Goal: Task Accomplishment & Management: Use online tool/utility

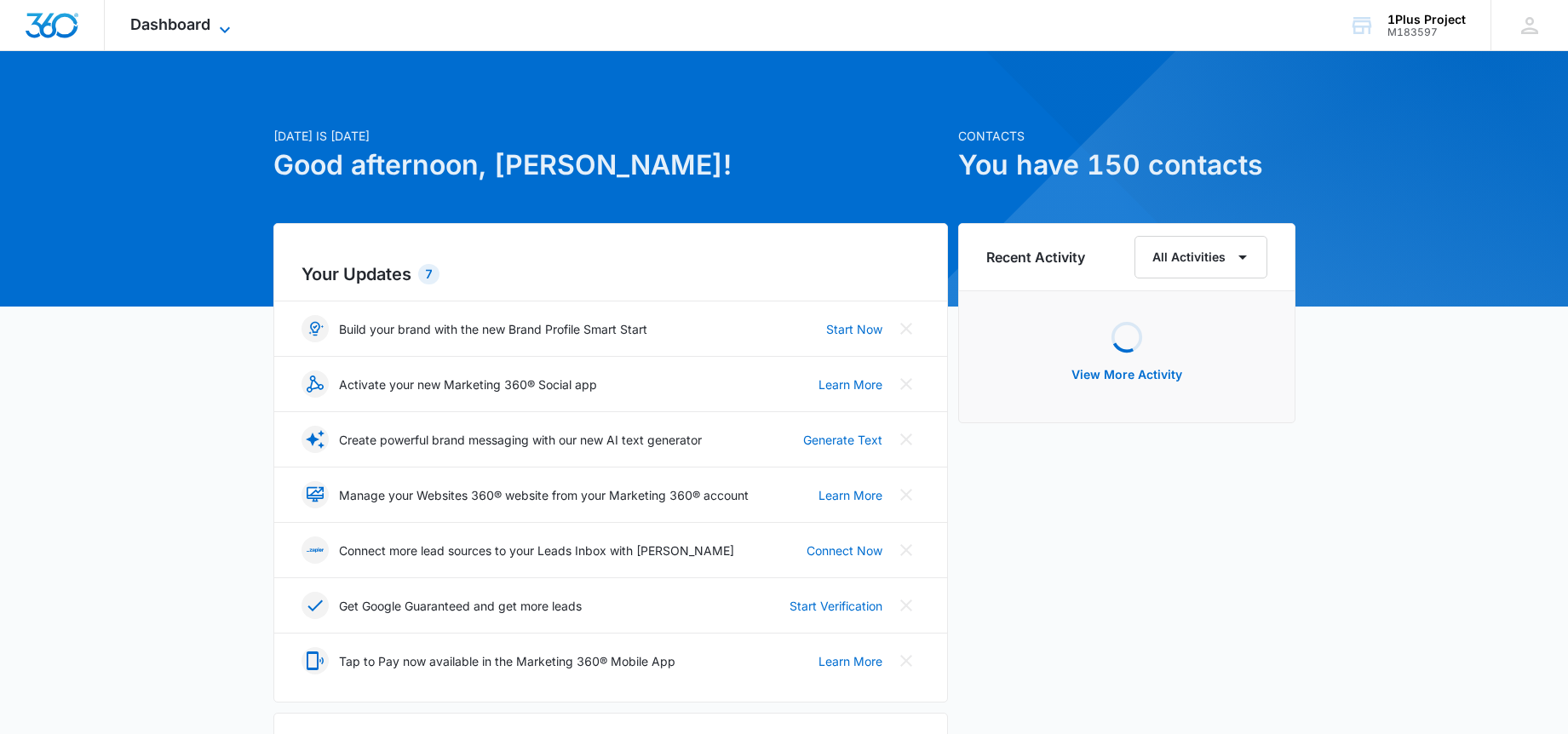
click at [204, 22] on span "Dashboard" at bounding box center [170, 23] width 80 height 18
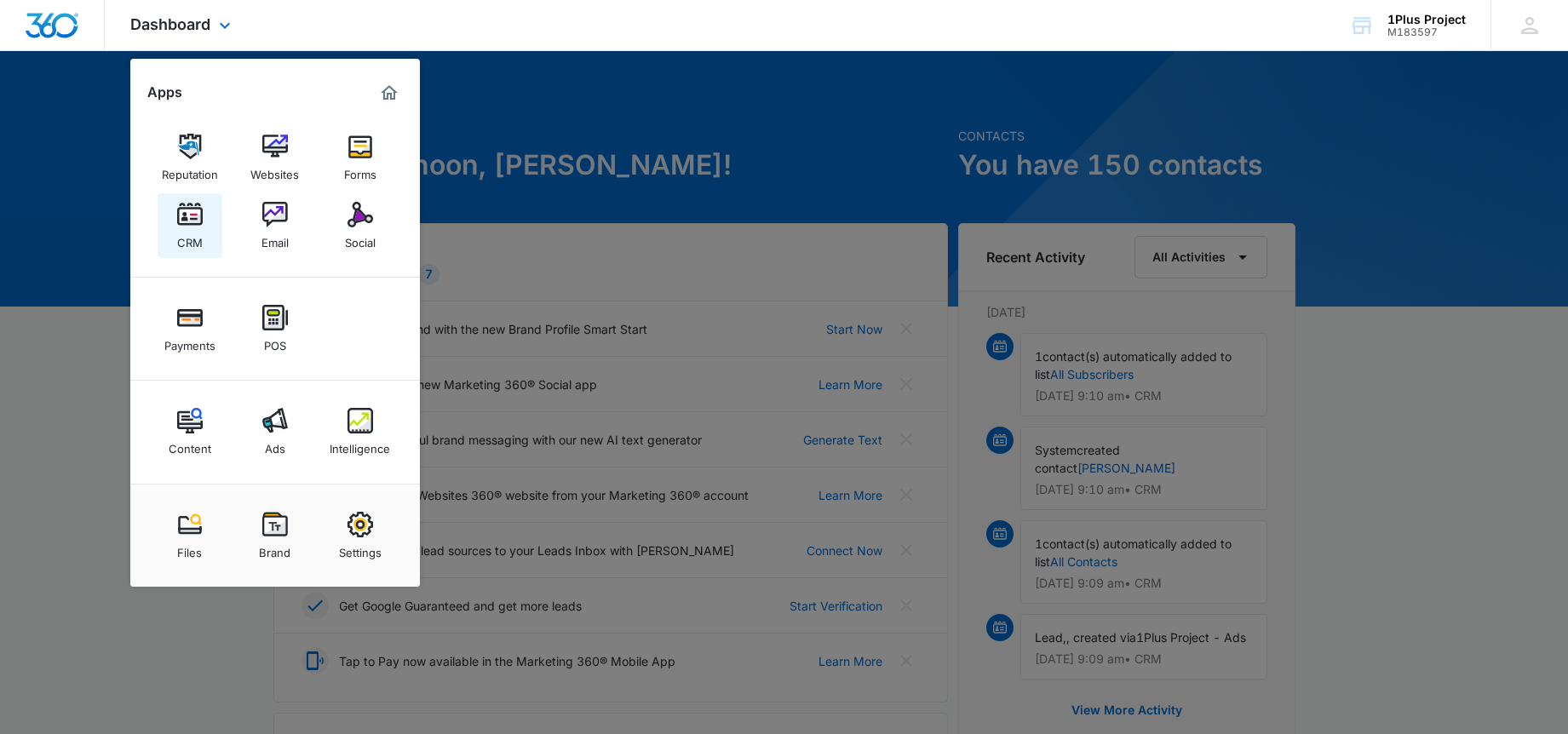
click at [178, 222] on img at bounding box center [190, 214] width 25 height 25
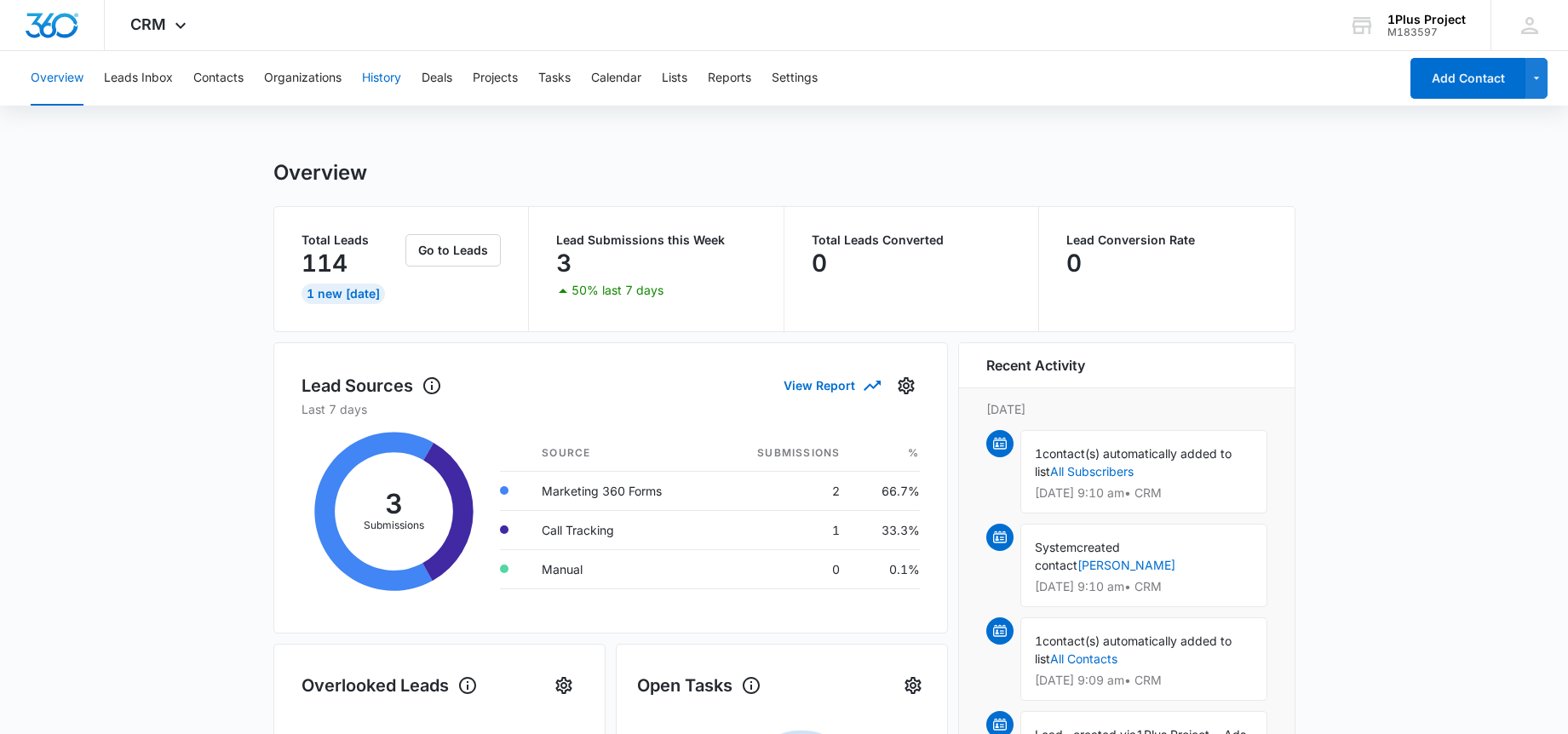
click at [384, 82] on button "History" at bounding box center [381, 78] width 39 height 55
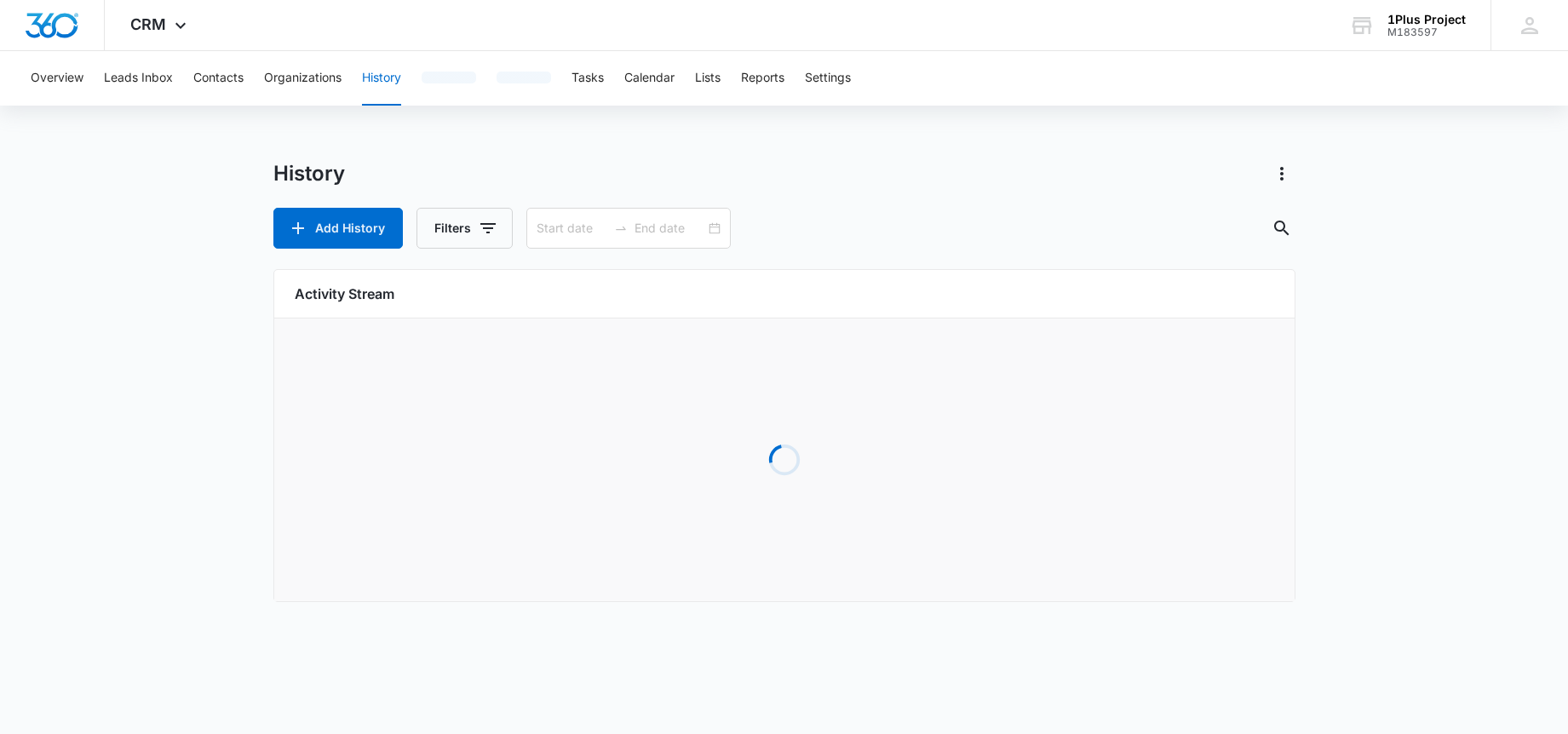
type input "[DATE]"
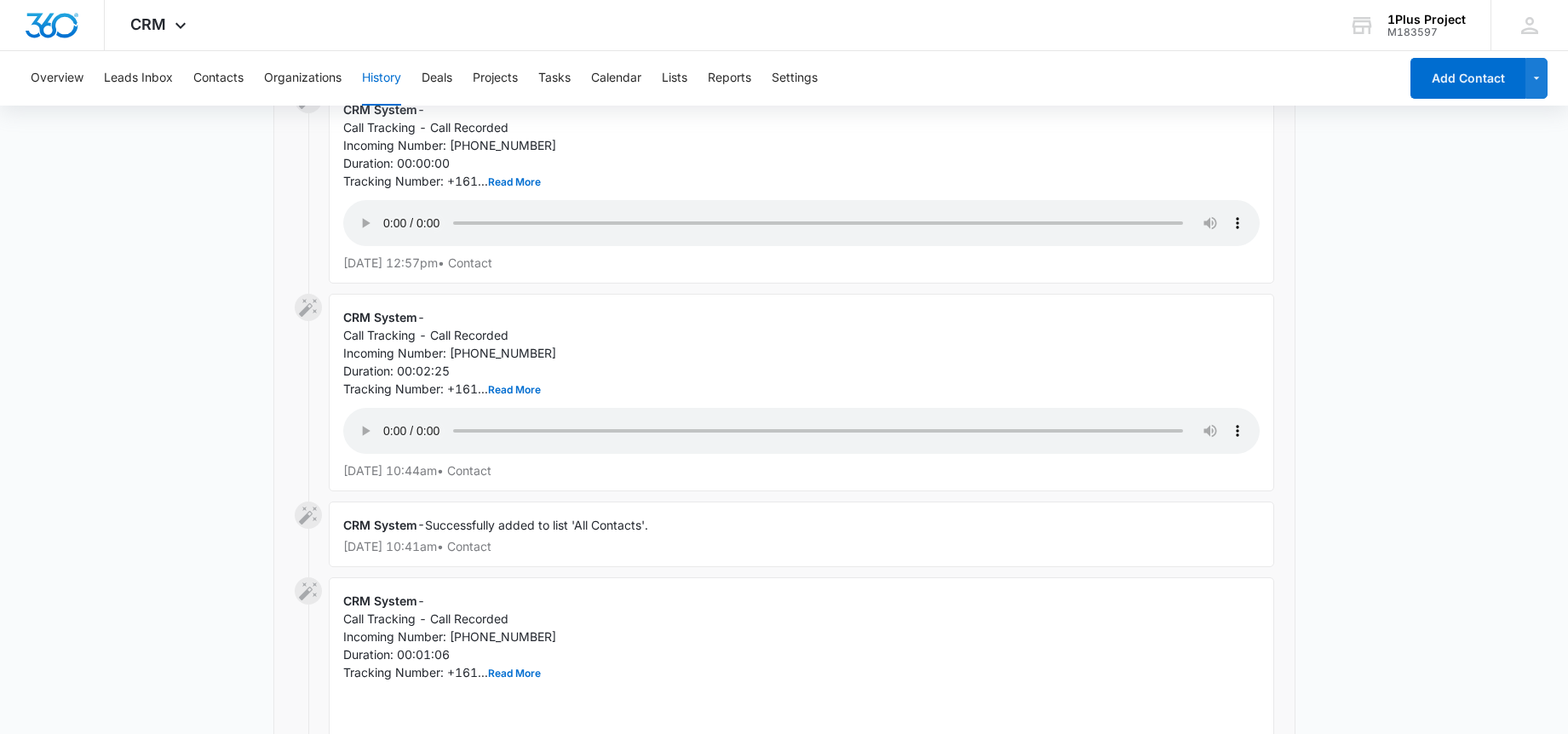
scroll to position [1908, 0]
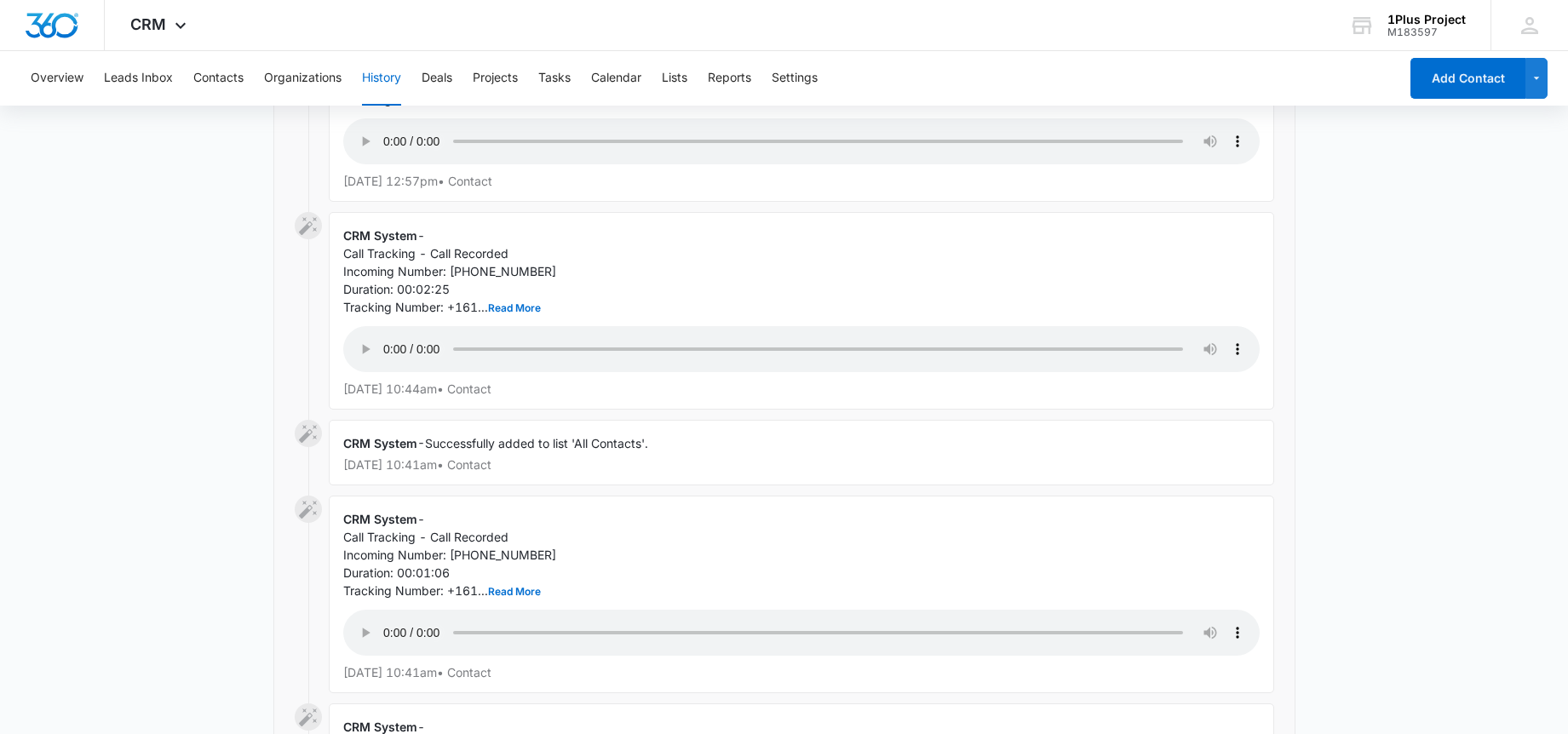
click at [819, 275] on div "CRM System - Call Tracking - Call Recorded Incoming Number: [PHONE_NUMBER] Dura…" at bounding box center [801, 310] width 945 height 198
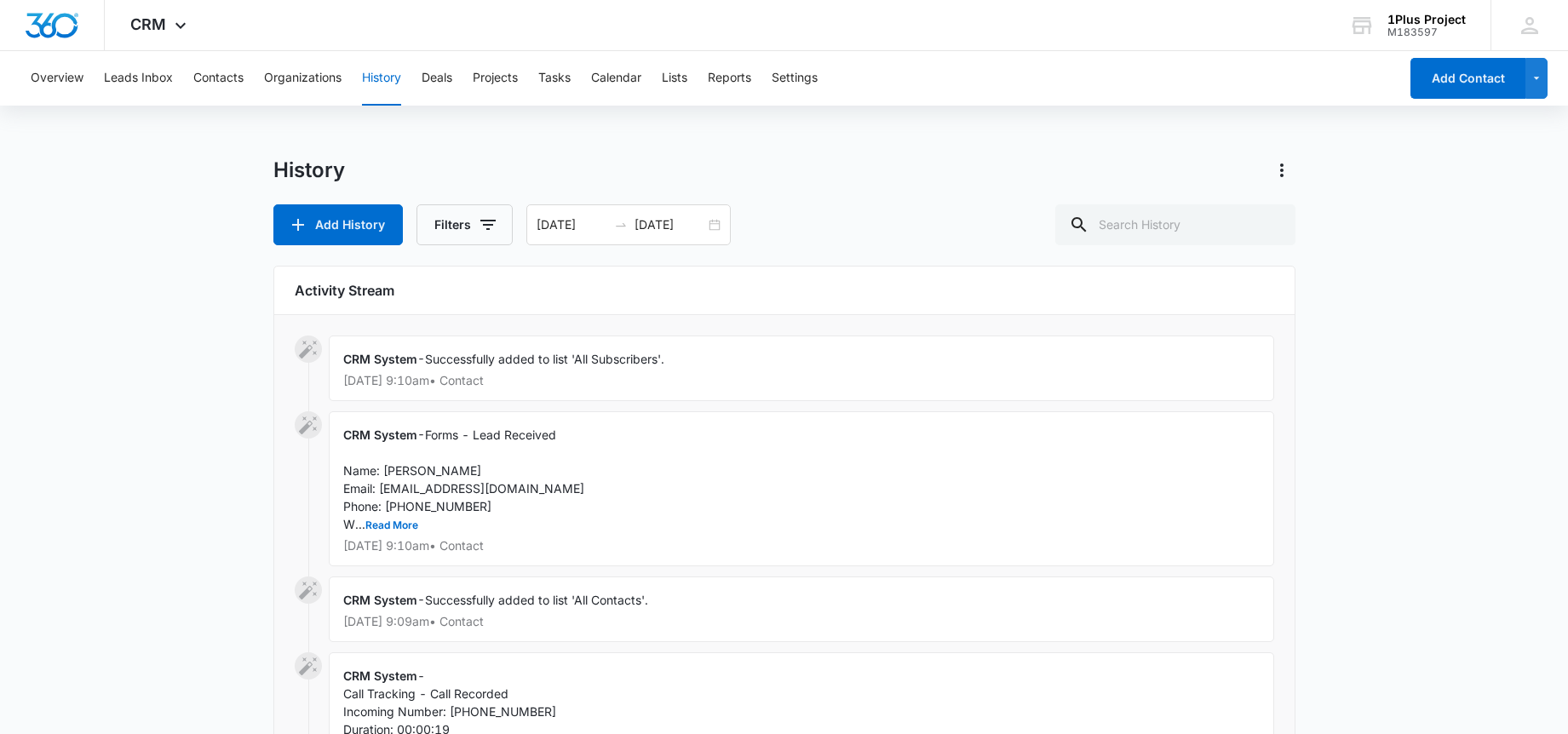
scroll to position [0, 0]
click at [611, 235] on div "[DATE] [DATE]" at bounding box center [628, 229] width 204 height 41
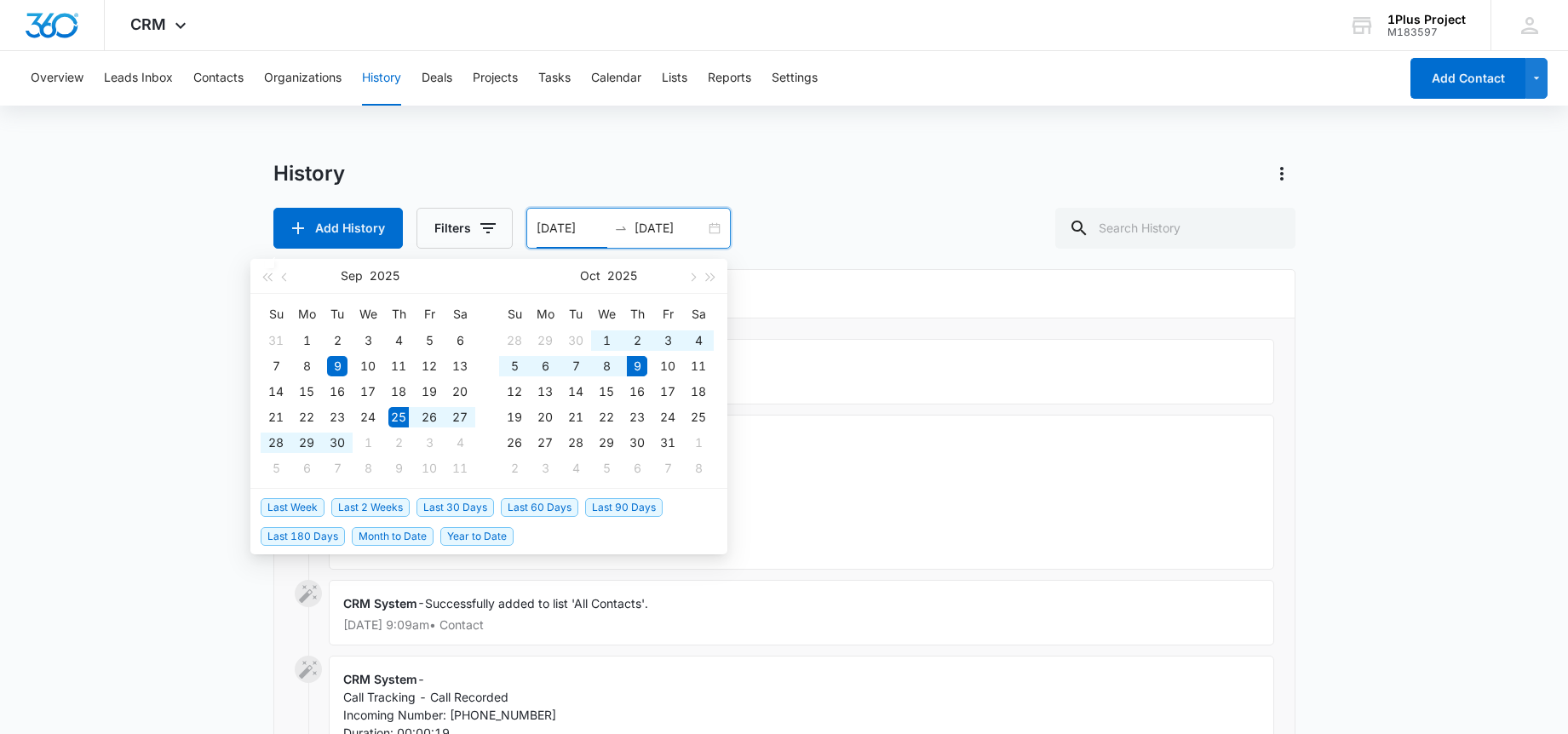
click at [346, 506] on span "Last 2 Weeks" at bounding box center [370, 507] width 78 height 19
type input "[DATE]"
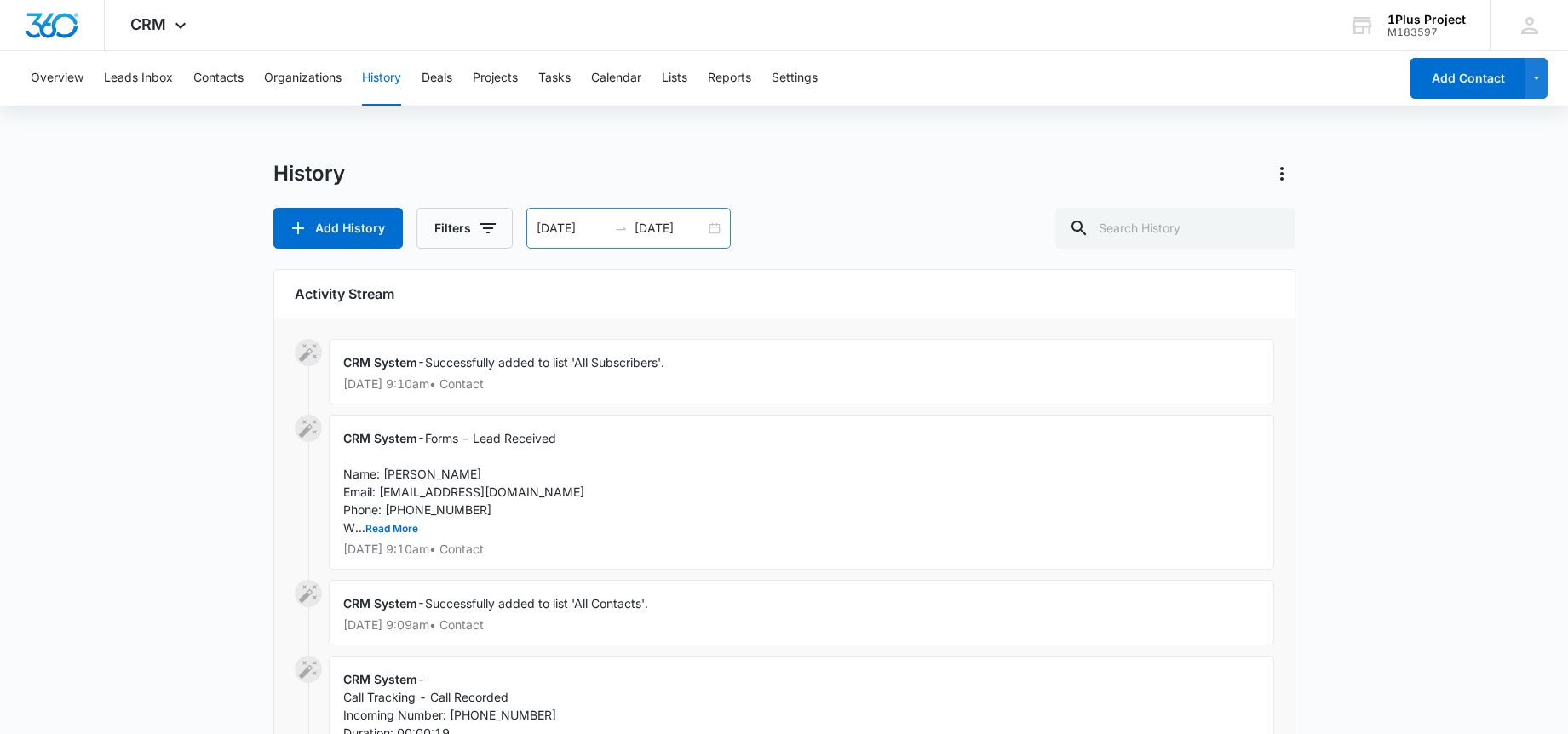
click at [551, 228] on input "[DATE]" at bounding box center [572, 229] width 71 height 19
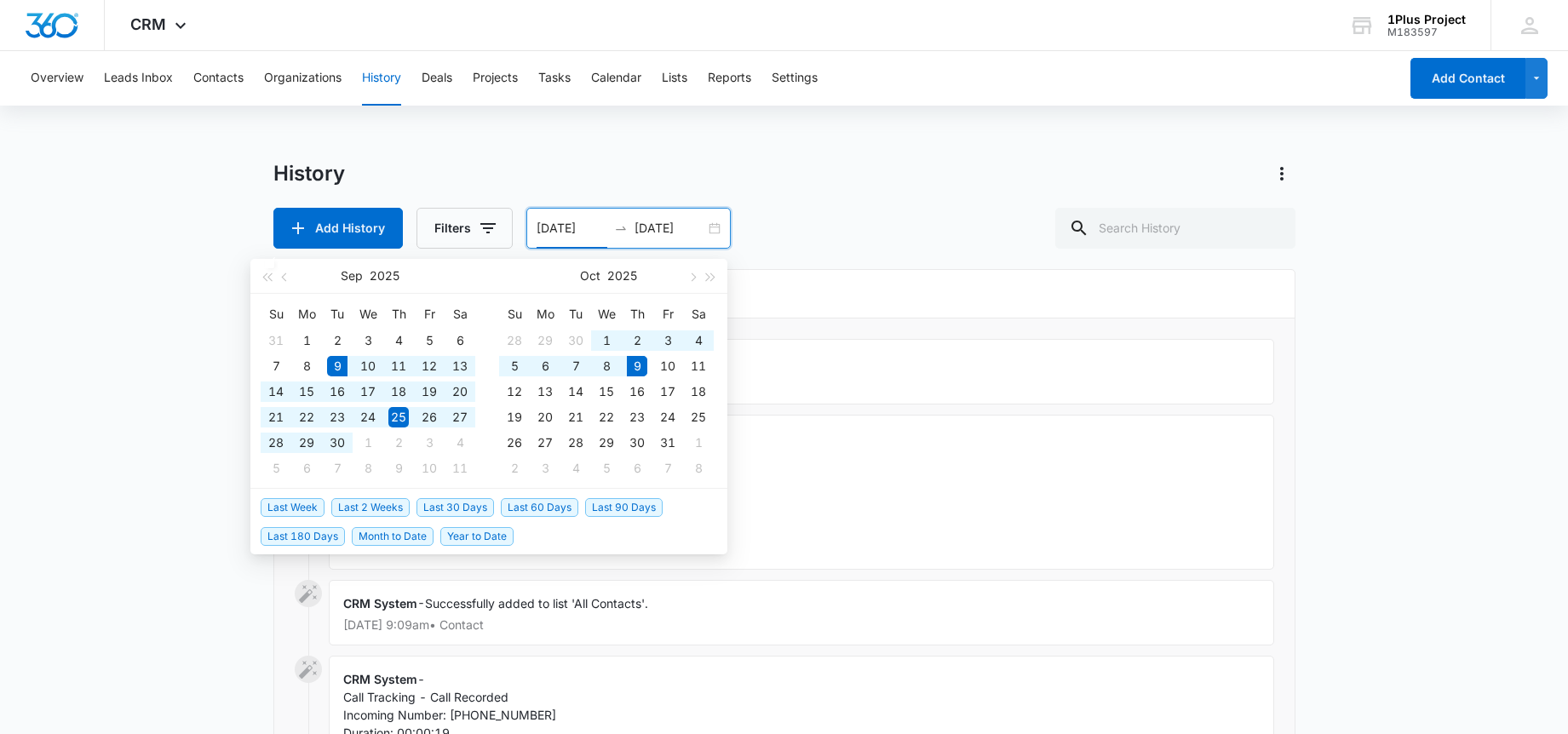
click at [450, 505] on span "Last 30 Days" at bounding box center [455, 507] width 77 height 19
type input "[DATE]"
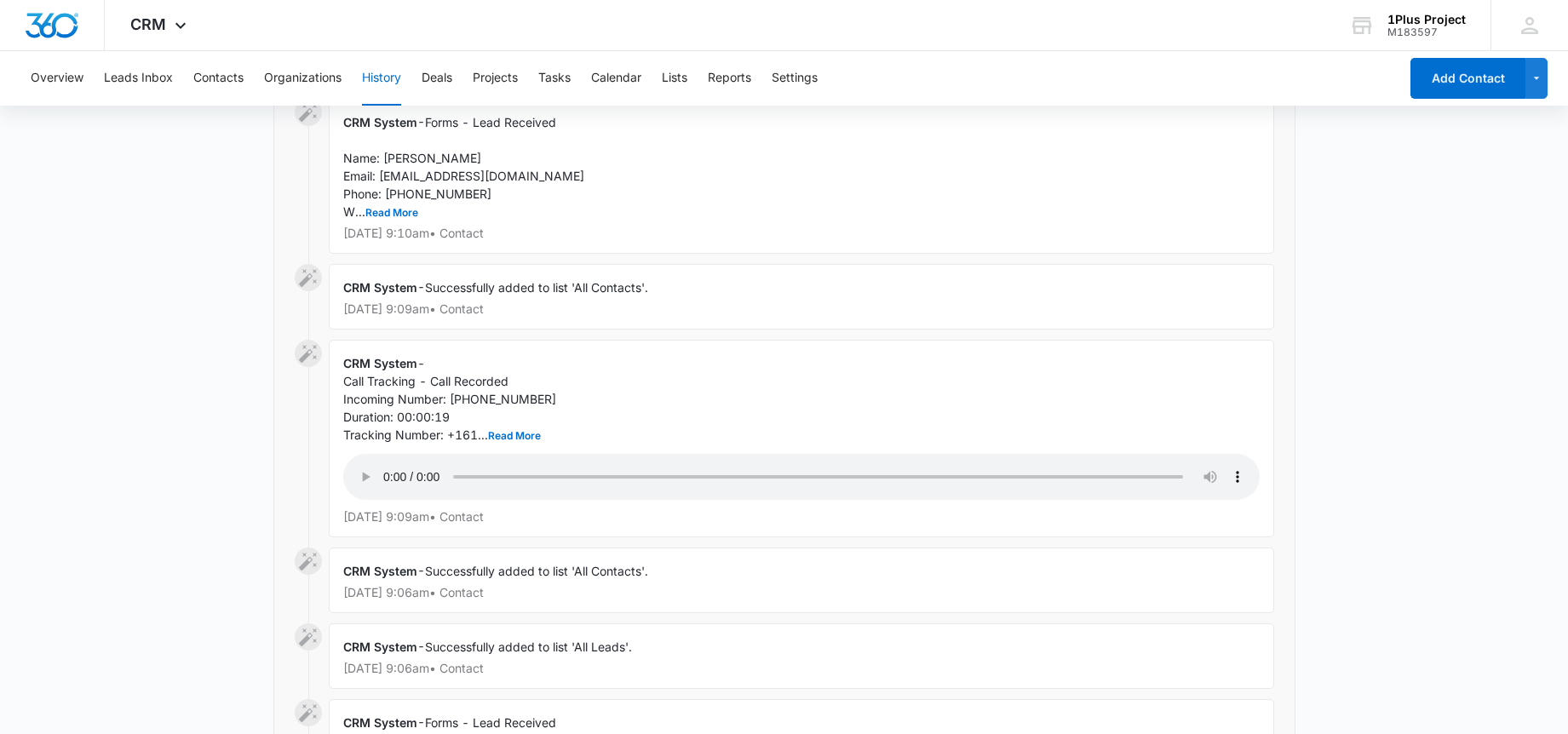
scroll to position [281, 0]
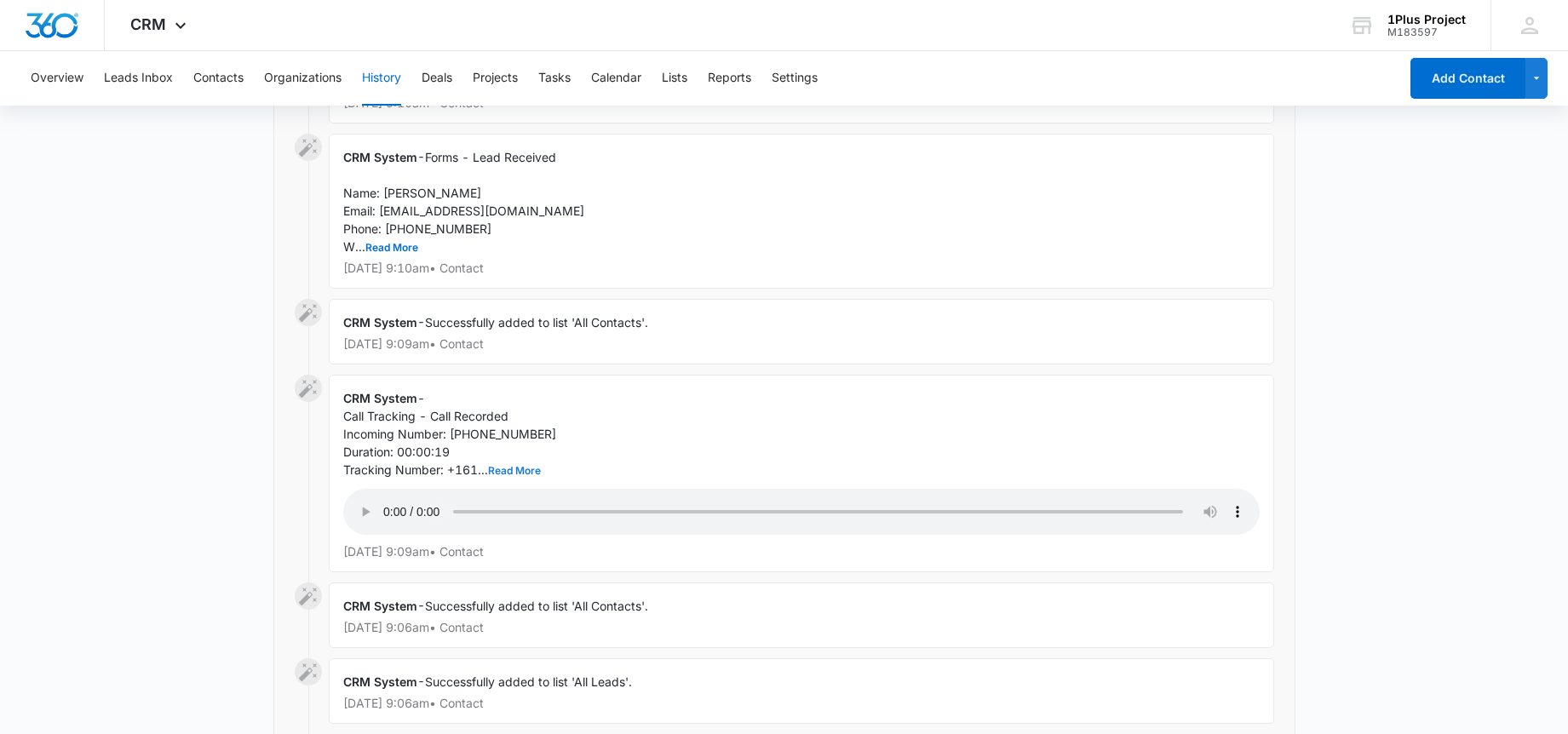
click at [503, 474] on button "Read More" at bounding box center [514, 470] width 53 height 10
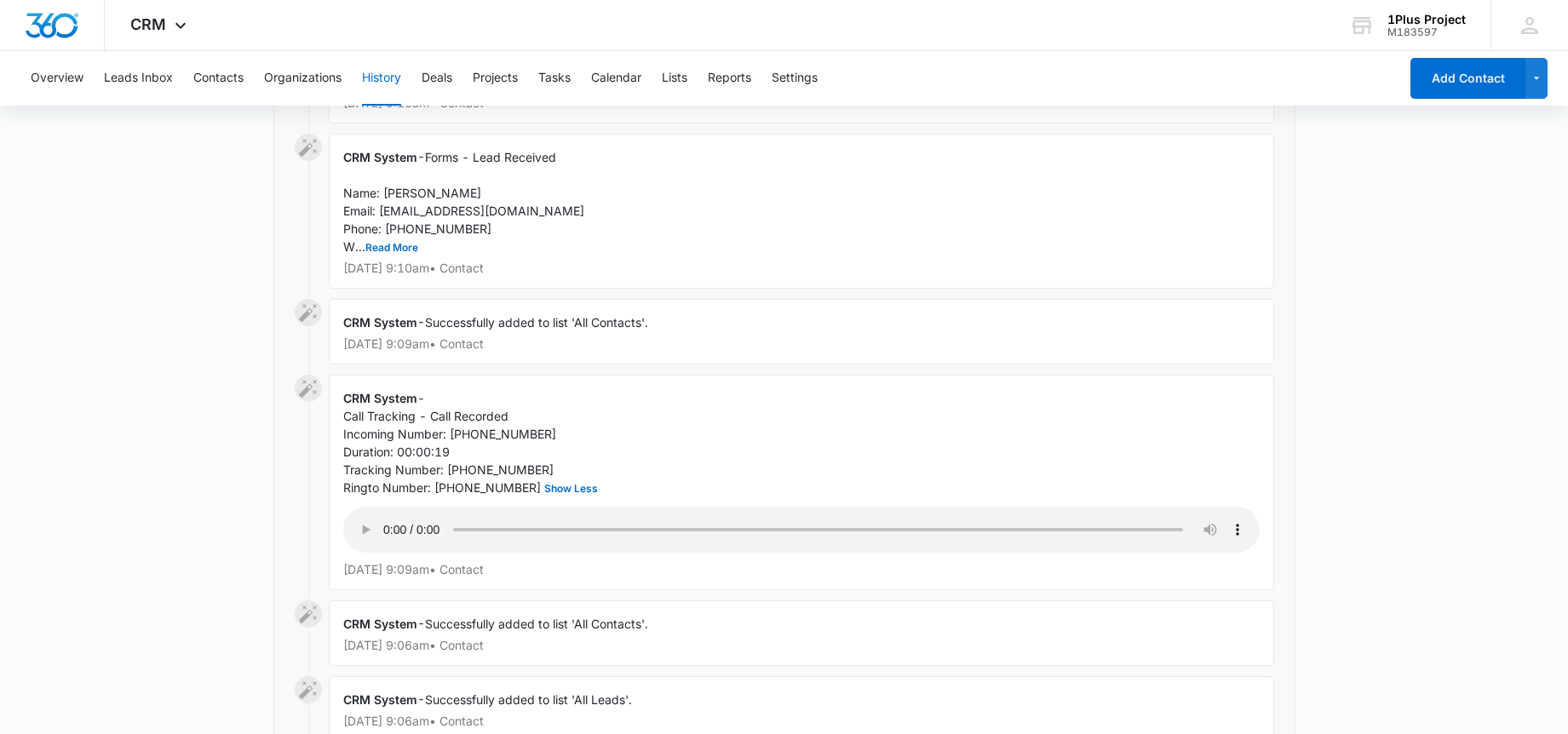
scroll to position [0, 0]
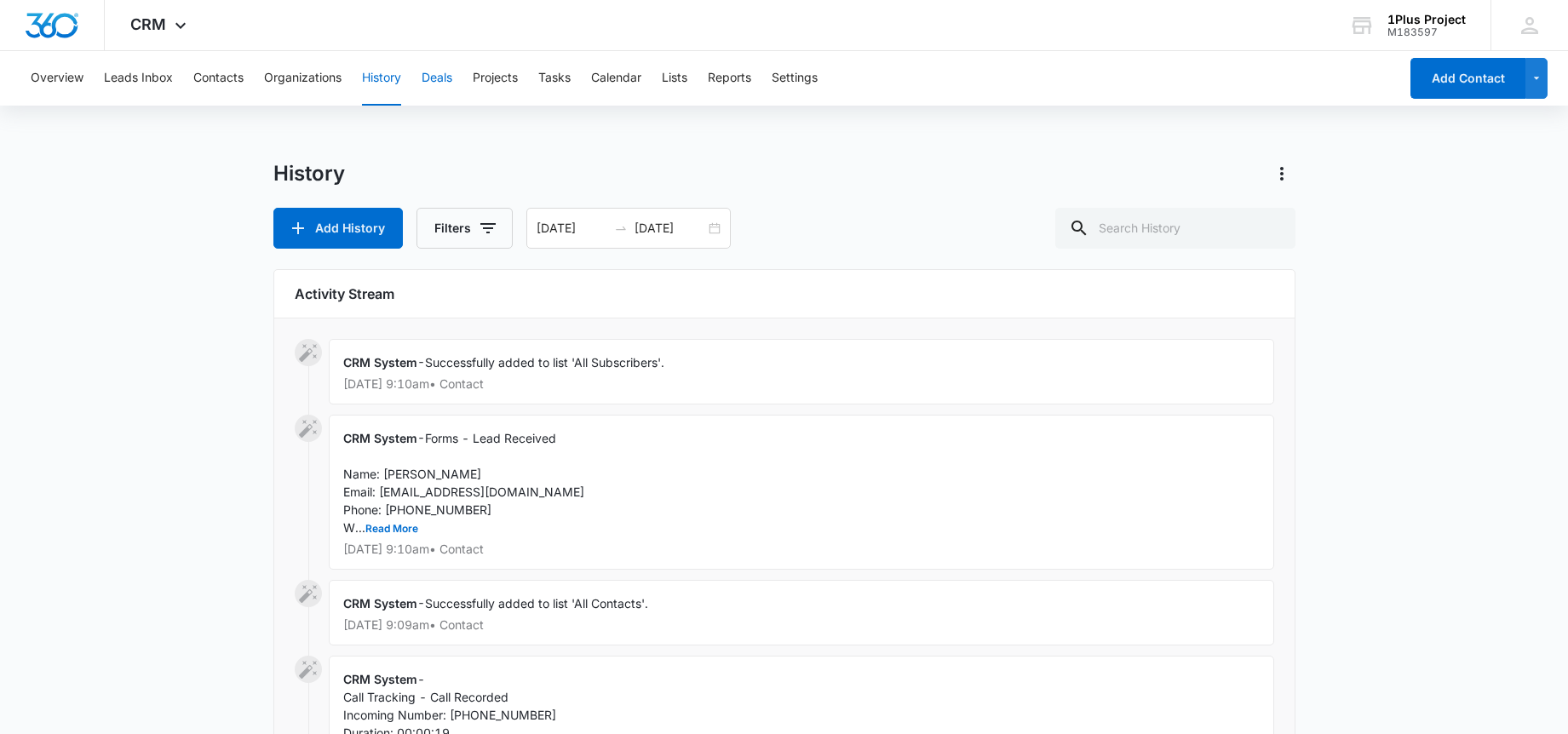
click at [435, 74] on button "Deals" at bounding box center [437, 78] width 31 height 55
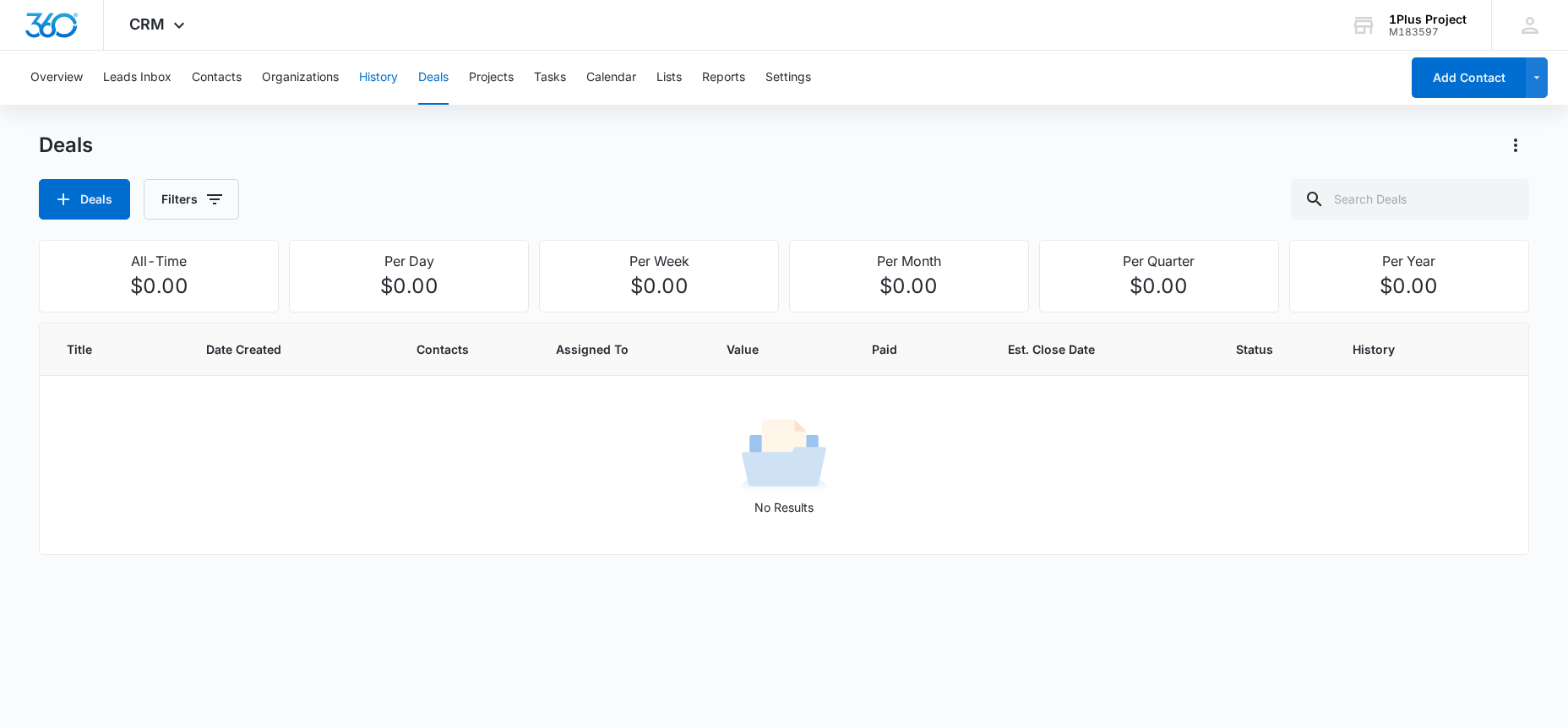
click at [363, 86] on button "History" at bounding box center [378, 77] width 39 height 54
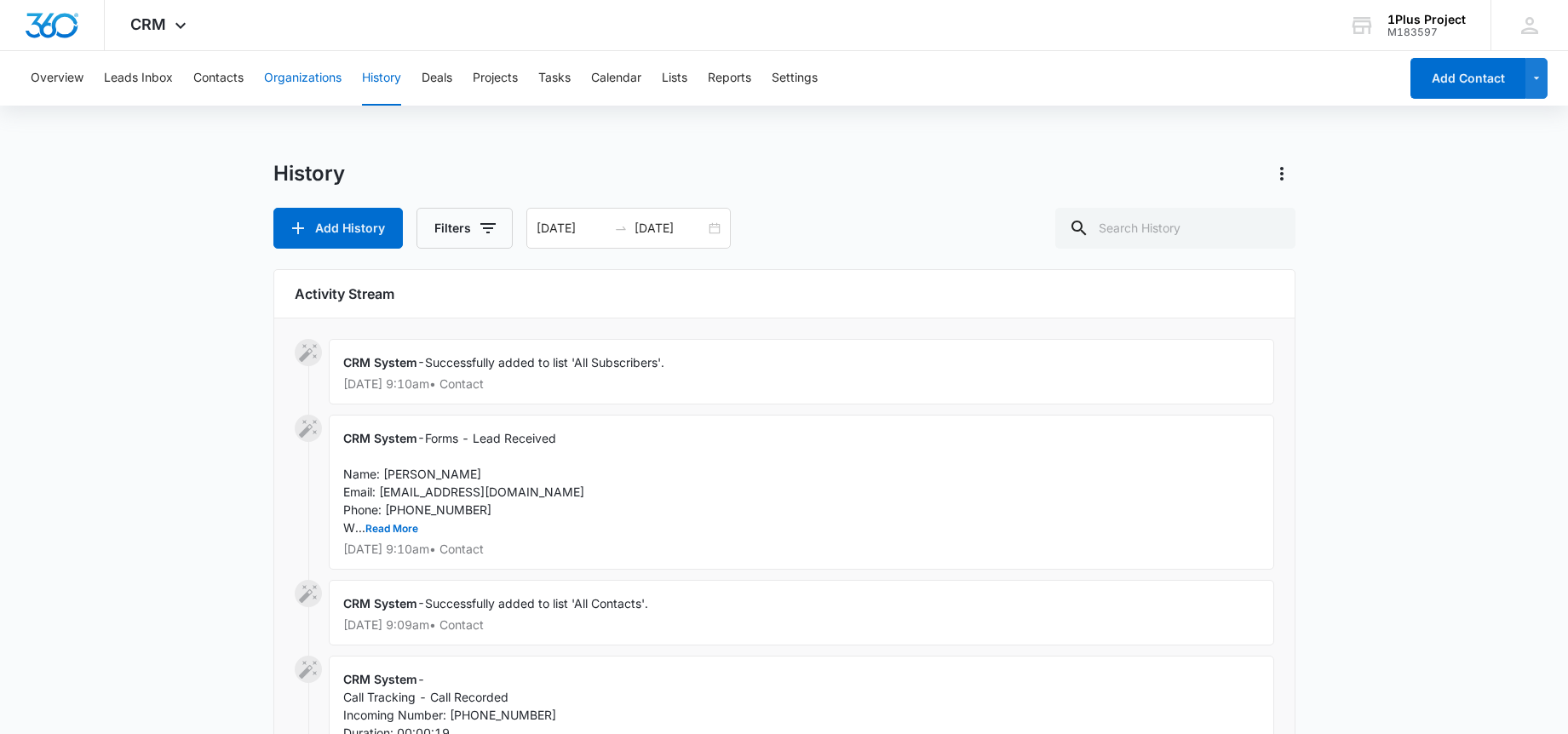
click at [298, 88] on button "Organizations" at bounding box center [302, 78] width 77 height 55
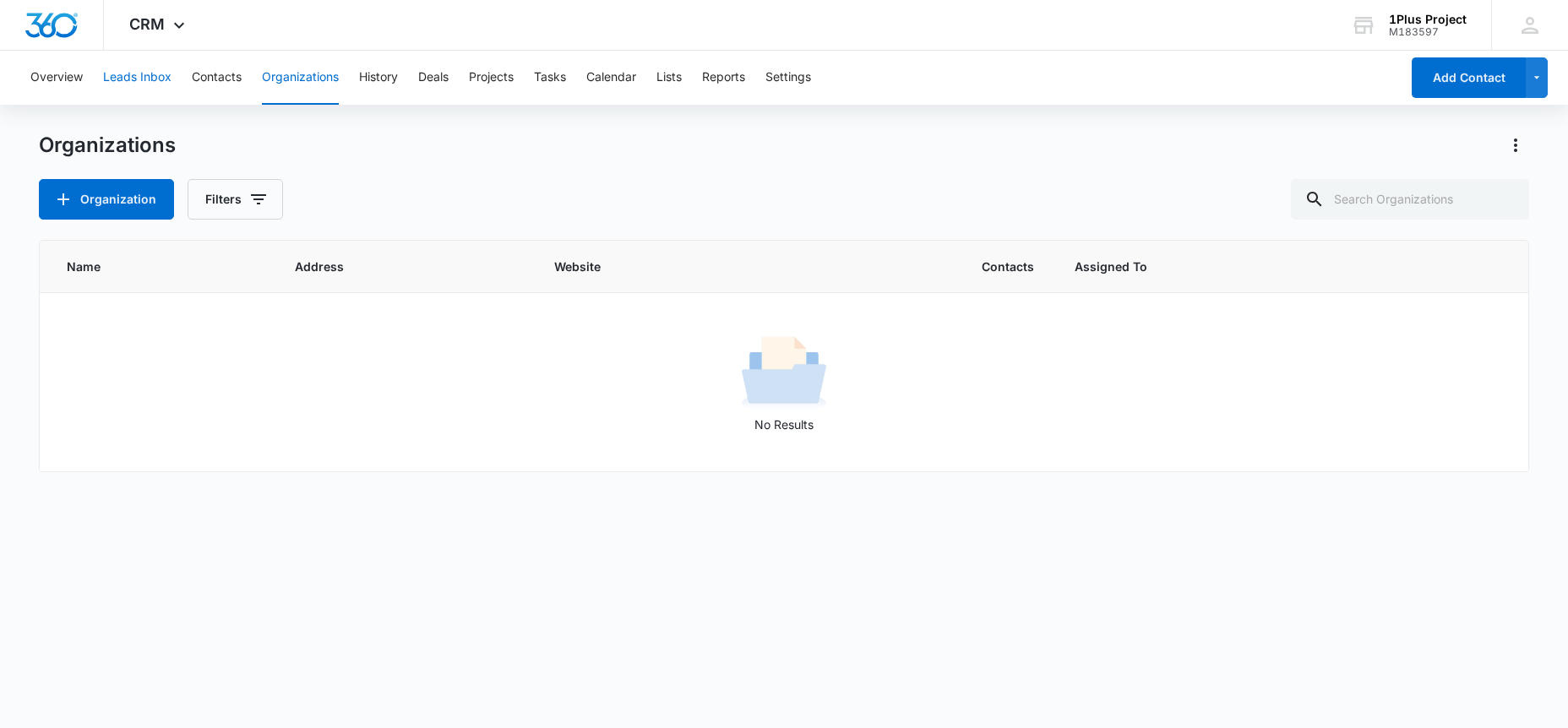
click at [148, 84] on button "Leads Inbox" at bounding box center [137, 77] width 68 height 54
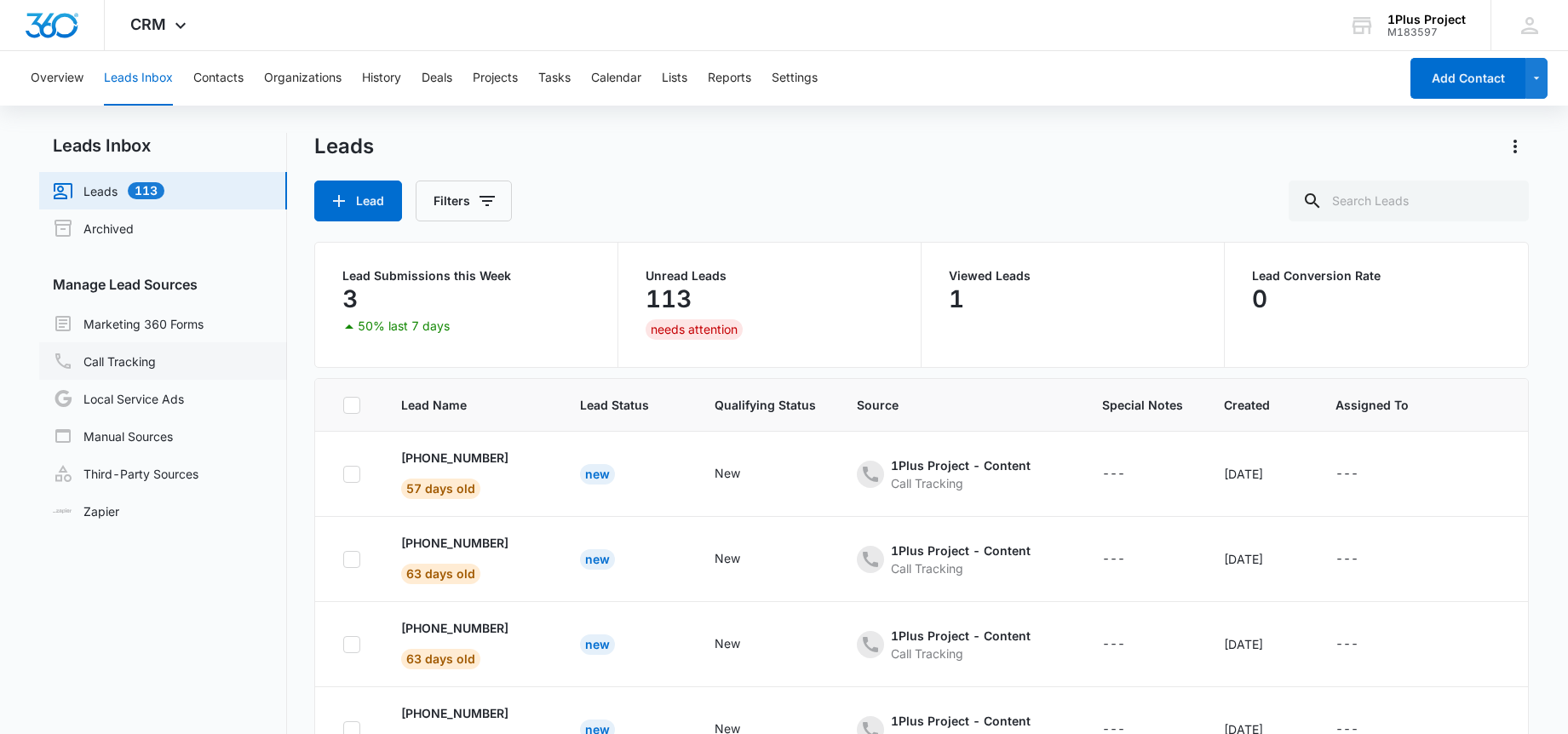
click at [156, 363] on link "Call Tracking" at bounding box center [104, 361] width 103 height 20
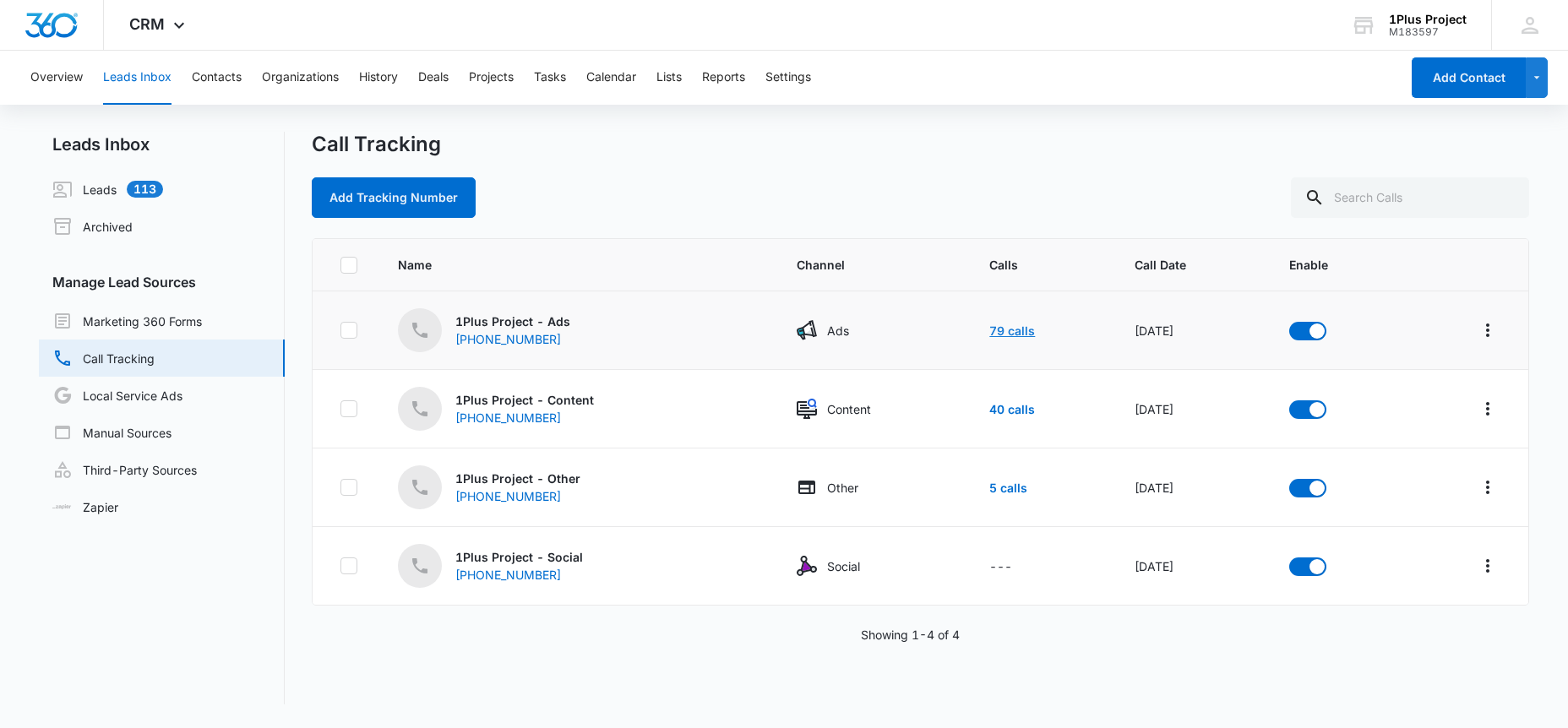
click at [989, 332] on link "79 calls" at bounding box center [1011, 331] width 45 height 15
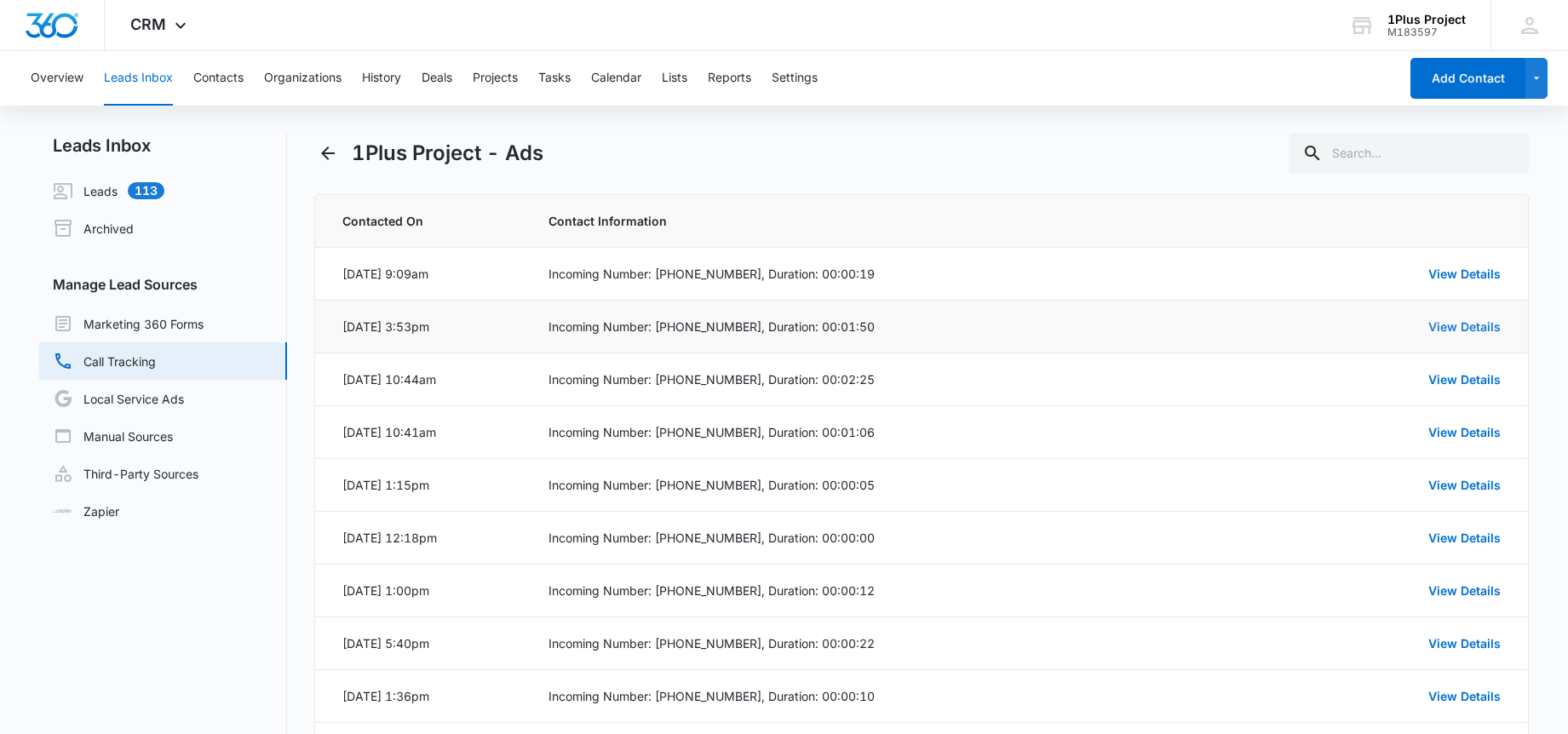
click at [1441, 332] on link "View Details" at bounding box center [1465, 327] width 72 height 15
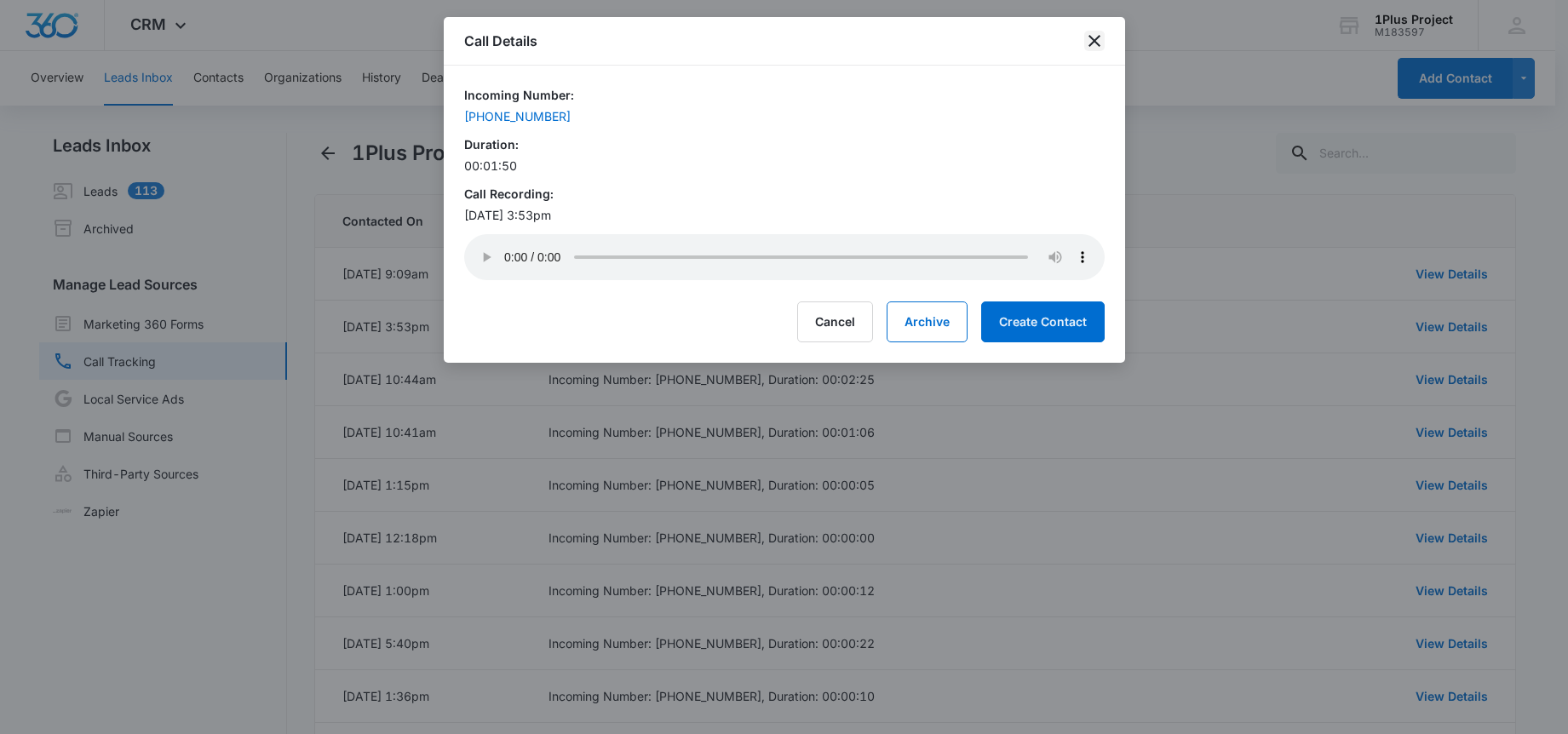
click at [1096, 39] on icon "close" at bounding box center [1094, 41] width 12 height 12
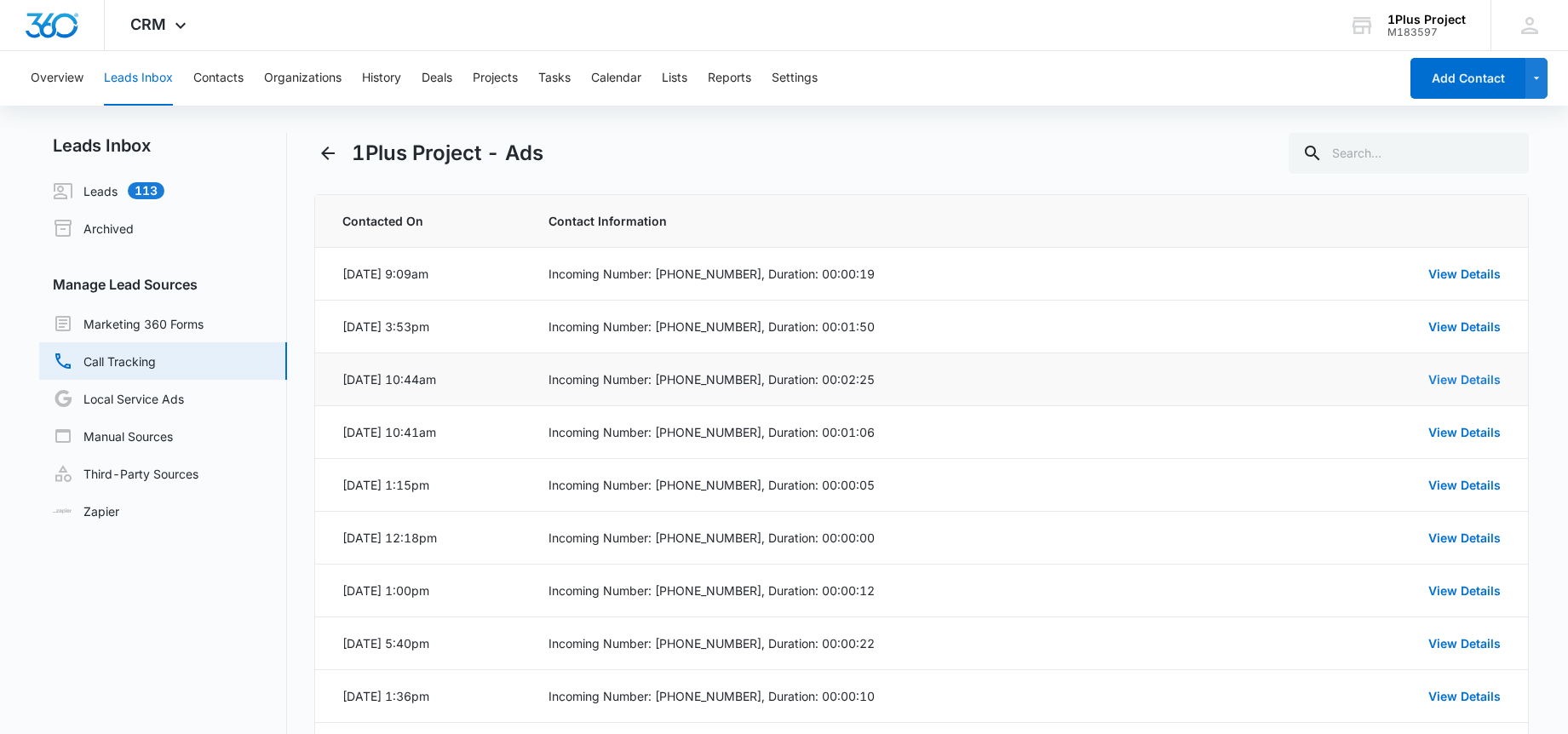
click at [1454, 373] on link "View Details" at bounding box center [1465, 379] width 72 height 15
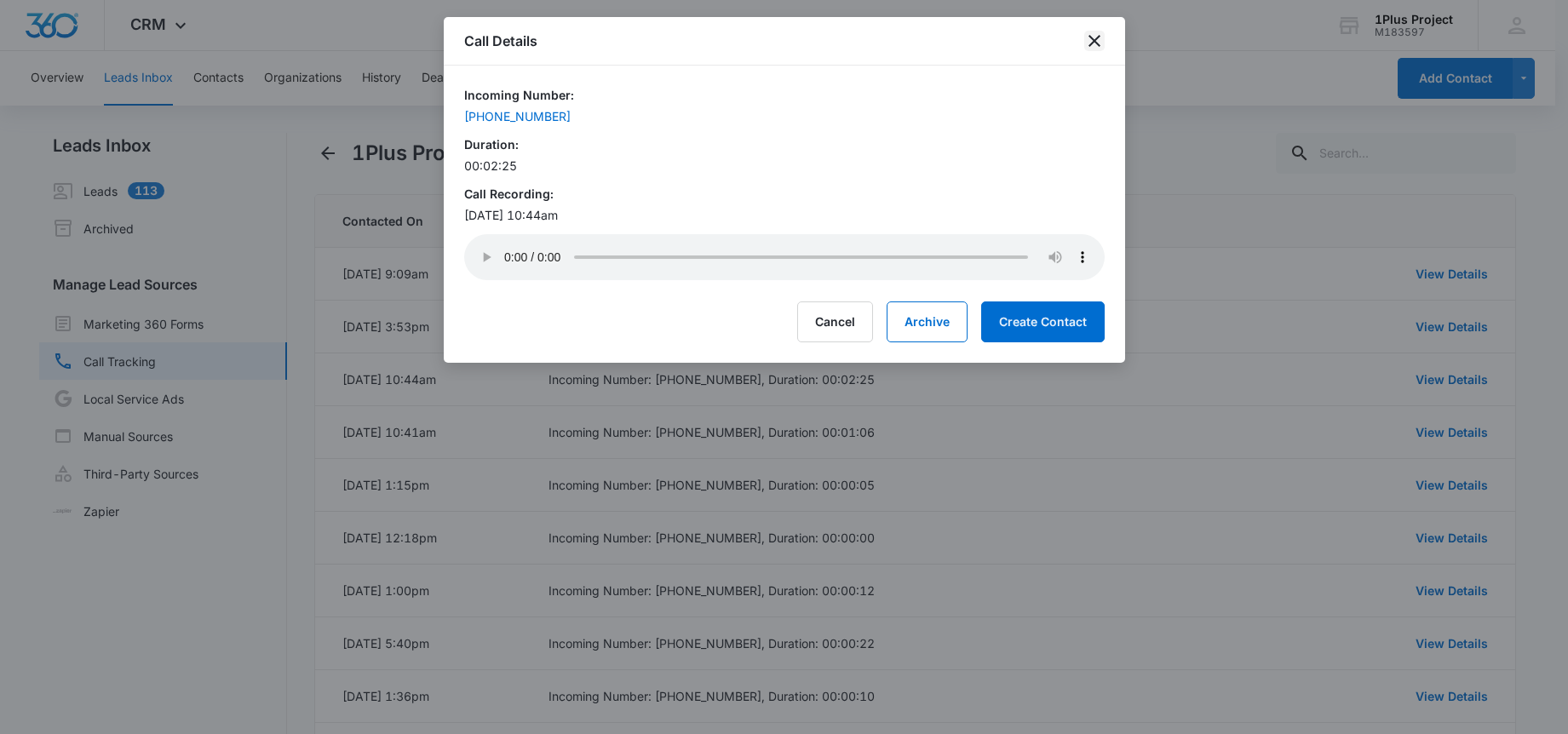
click at [1098, 44] on icon "close" at bounding box center [1094, 41] width 12 height 12
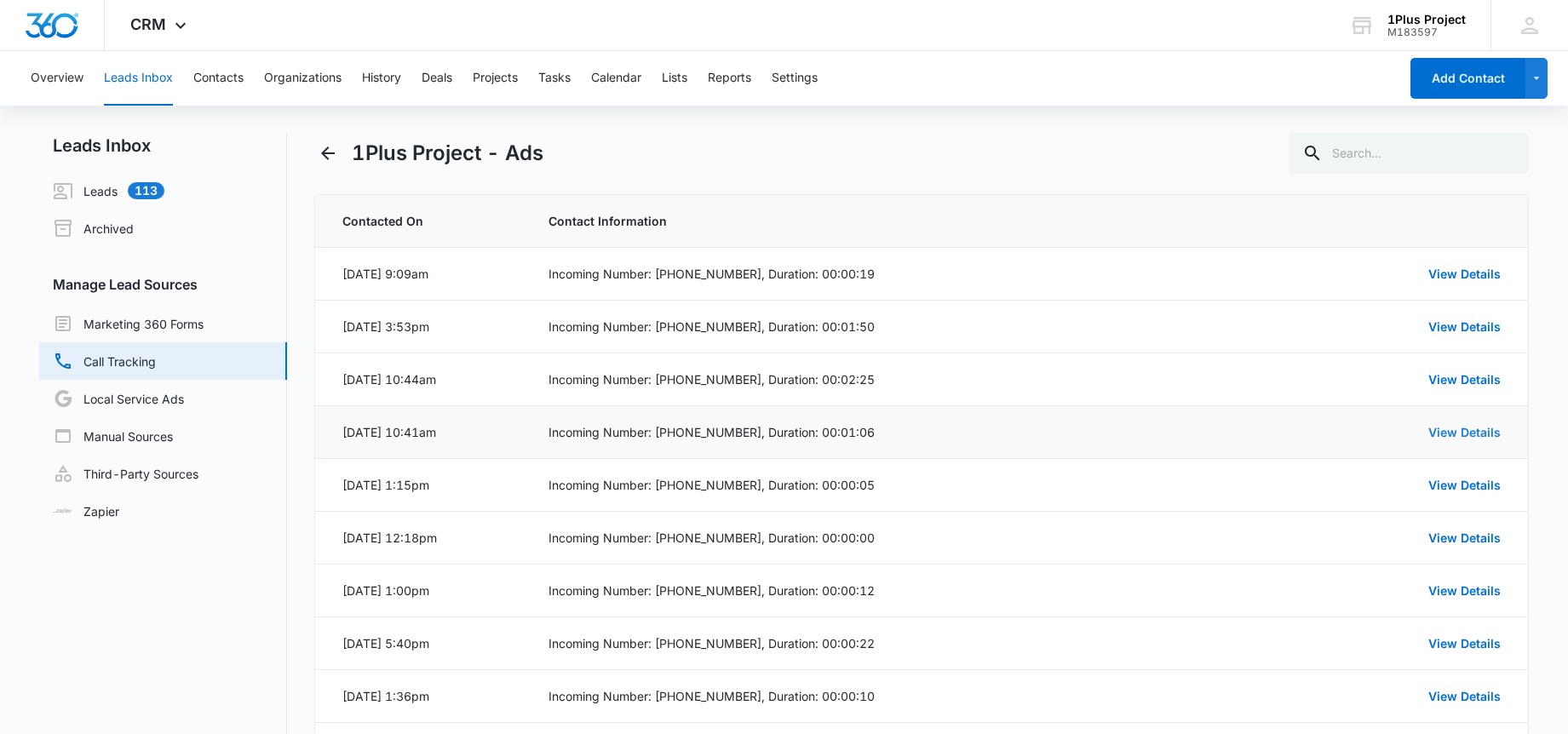
click at [1439, 433] on link "View Details" at bounding box center [1465, 432] width 72 height 15
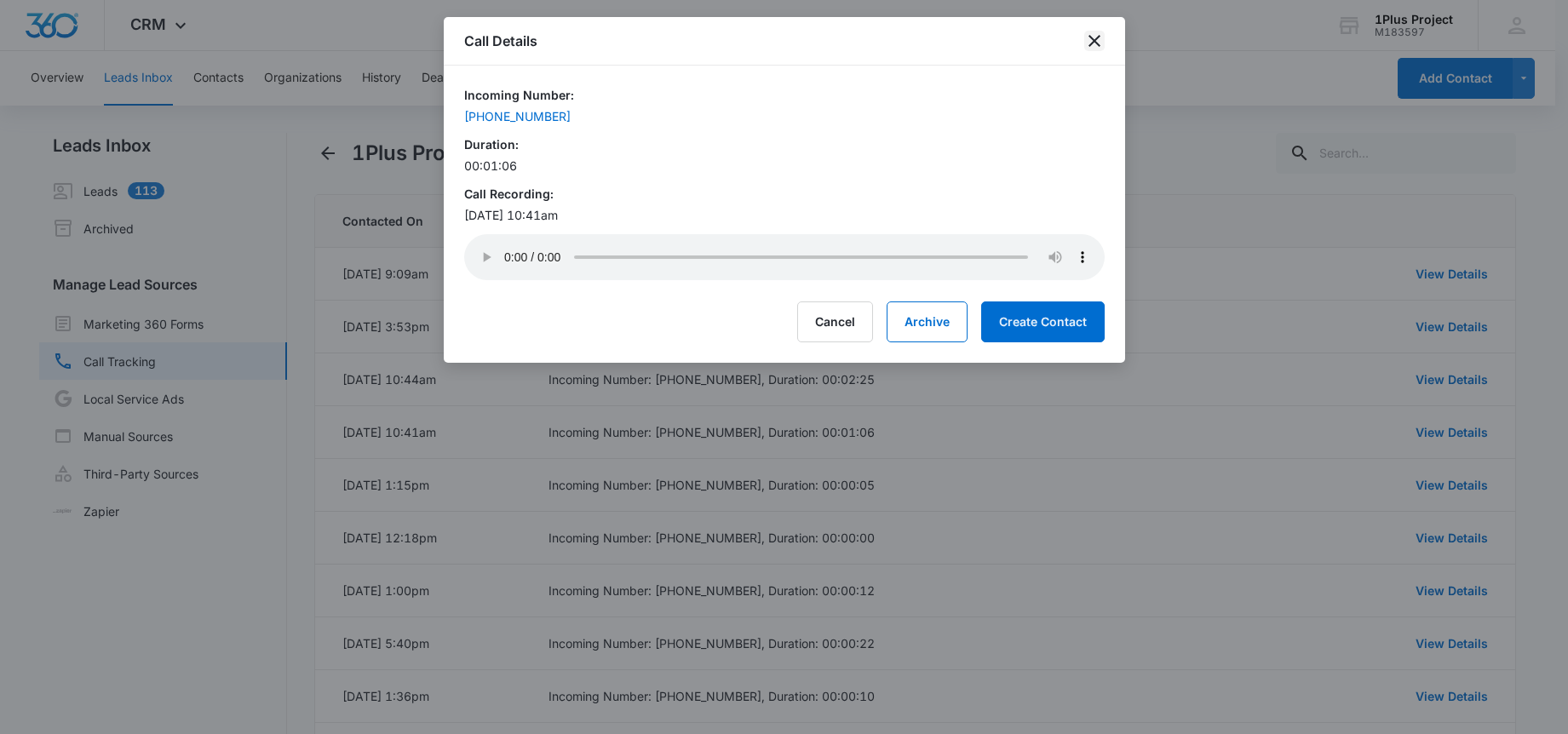
click at [1095, 42] on icon "close" at bounding box center [1094, 41] width 12 height 12
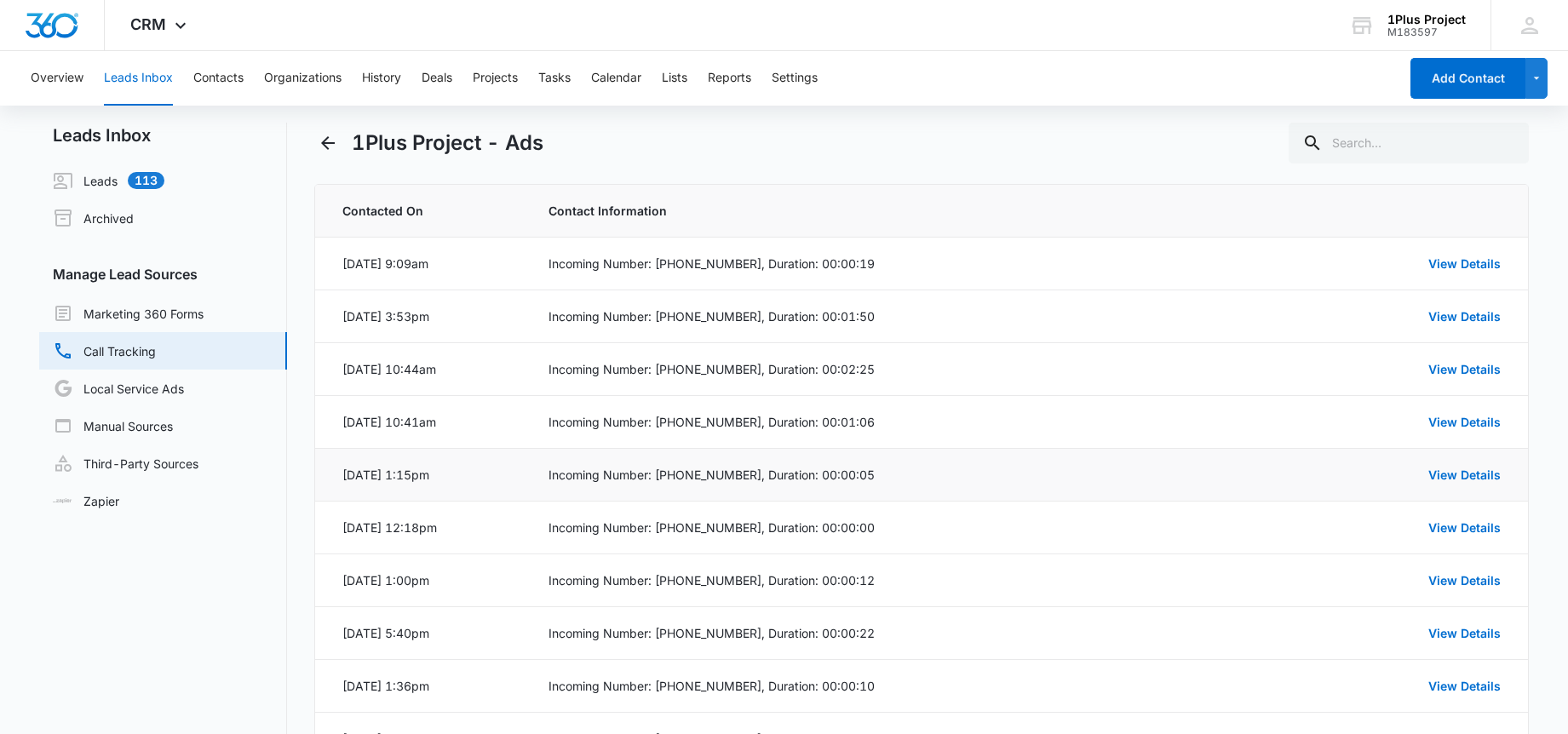
scroll to position [14, 0]
